Goal: Task Accomplishment & Management: Manage account settings

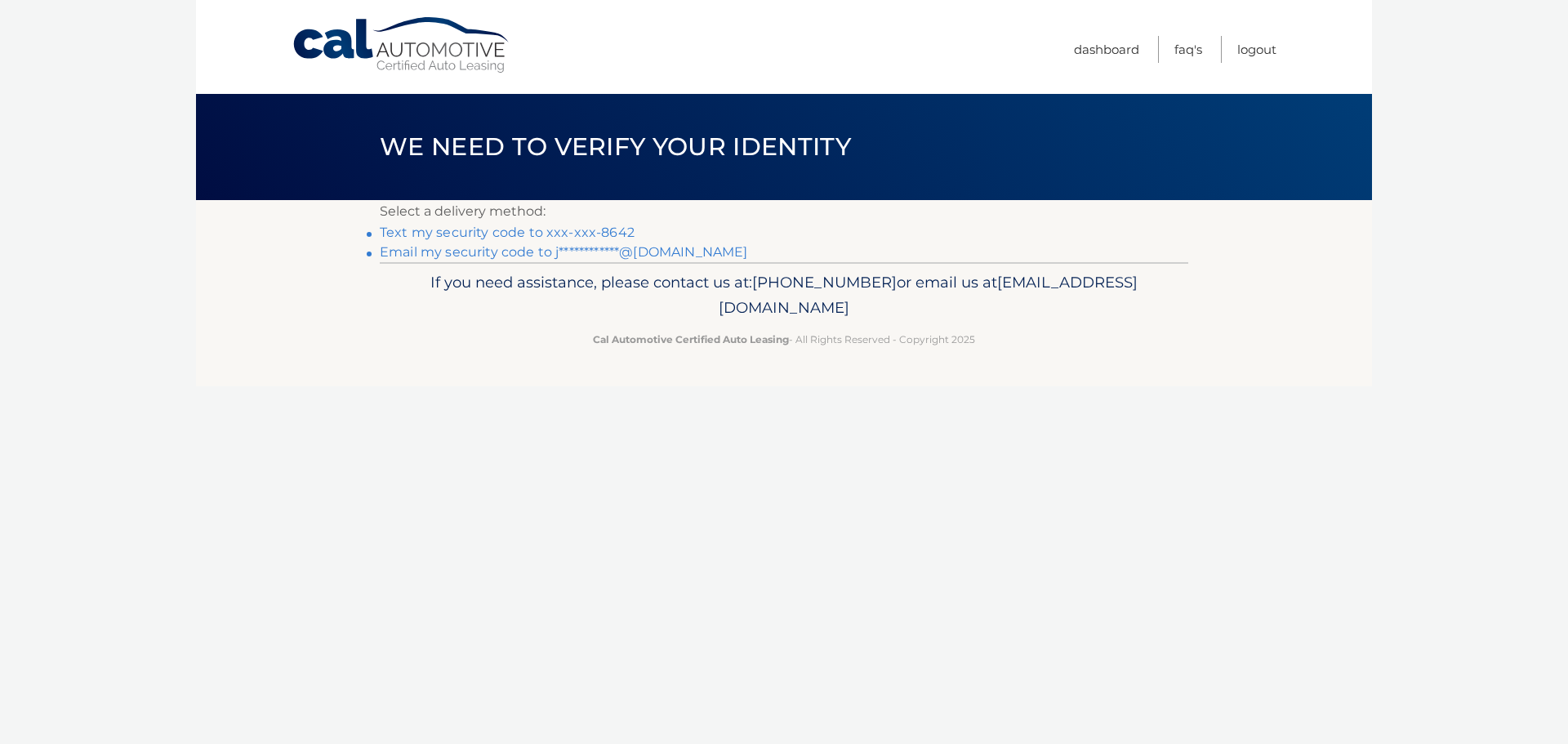
click at [550, 236] on link "Text my security code to xxx-xxx-8642" at bounding box center [507, 232] width 255 height 15
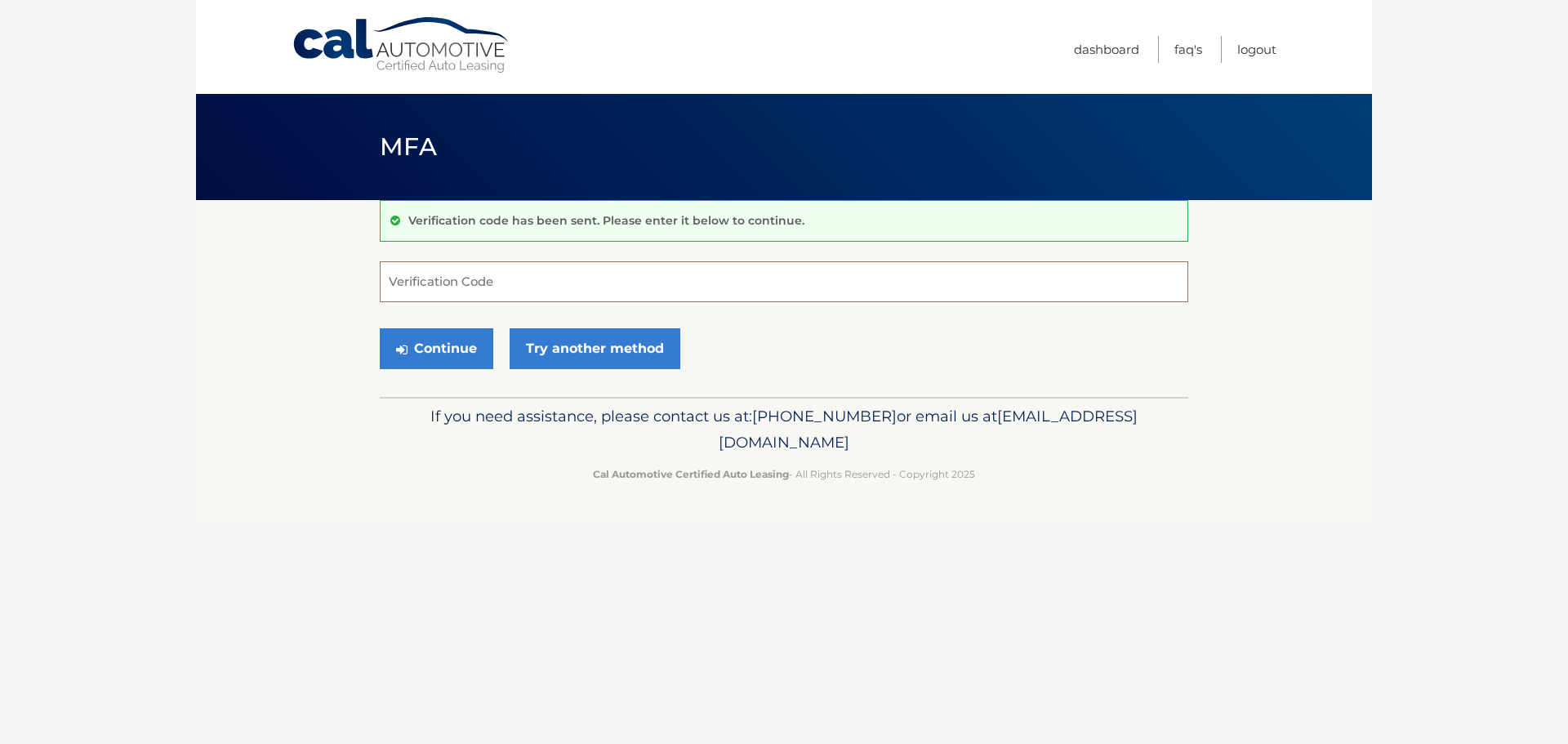
click at [736, 282] on input "Verification Code" at bounding box center [784, 282] width 809 height 41
type input "378875"
click at [427, 352] on button "Continue" at bounding box center [436, 348] width 114 height 41
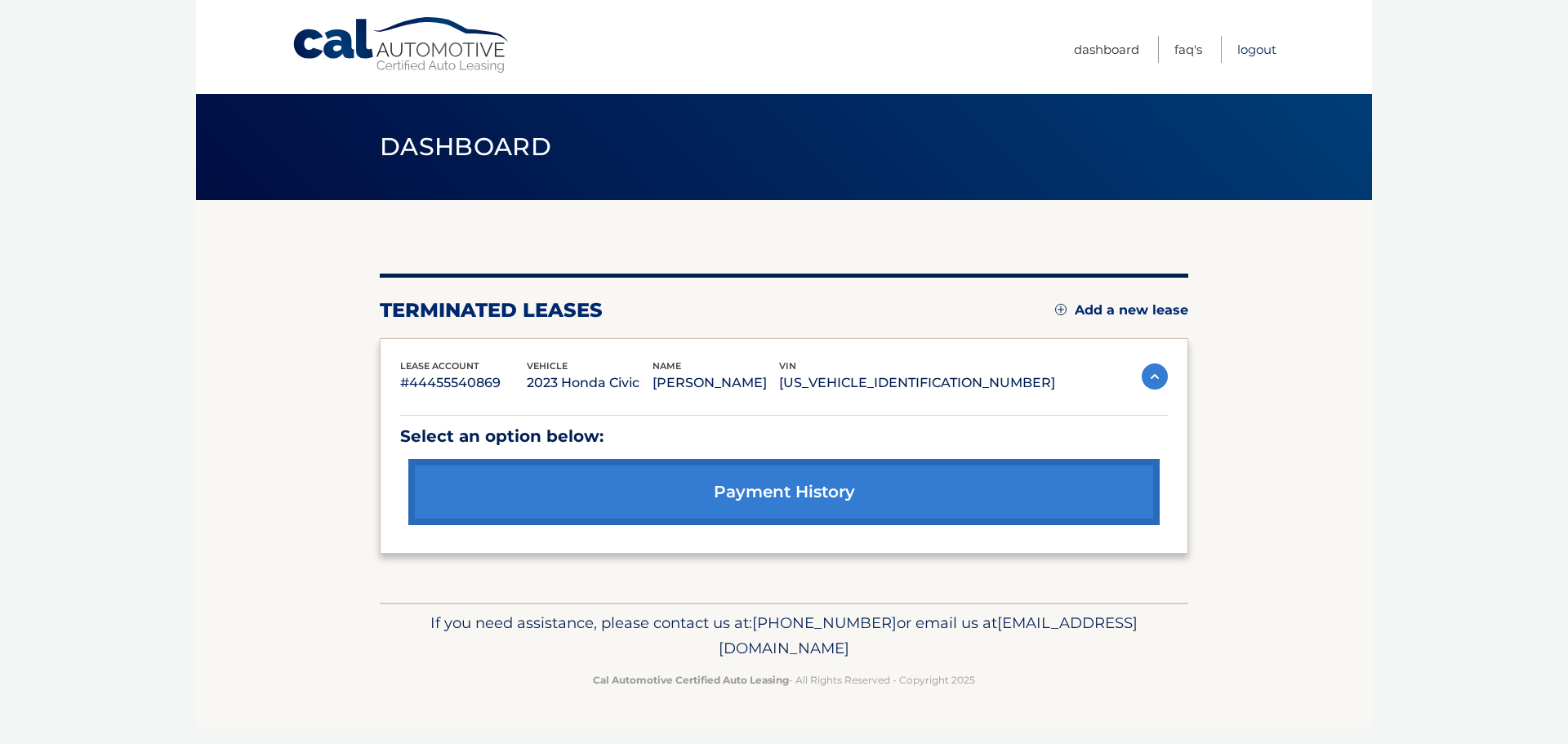
click at [1262, 57] on link "Logout" at bounding box center [1257, 50] width 40 height 27
